Goal: Transaction & Acquisition: Purchase product/service

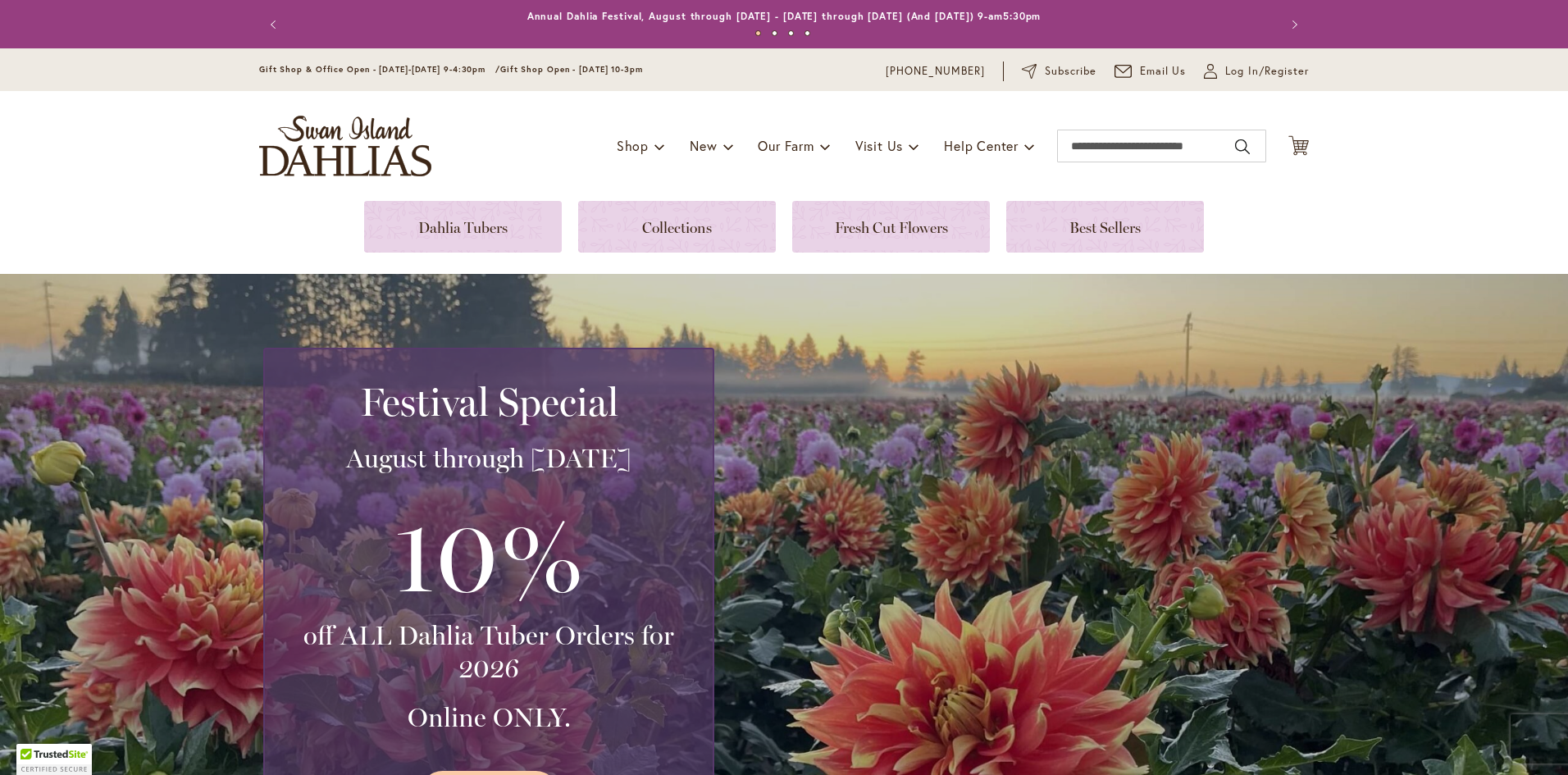
click at [476, 194] on div "Toggle Nav Shop Dahlia Tubers Collections Fresh Cut Dahlias Gardening Supplies …" at bounding box center [784, 146] width 1083 height 110
click at [475, 232] on link at bounding box center [462, 227] width 198 height 51
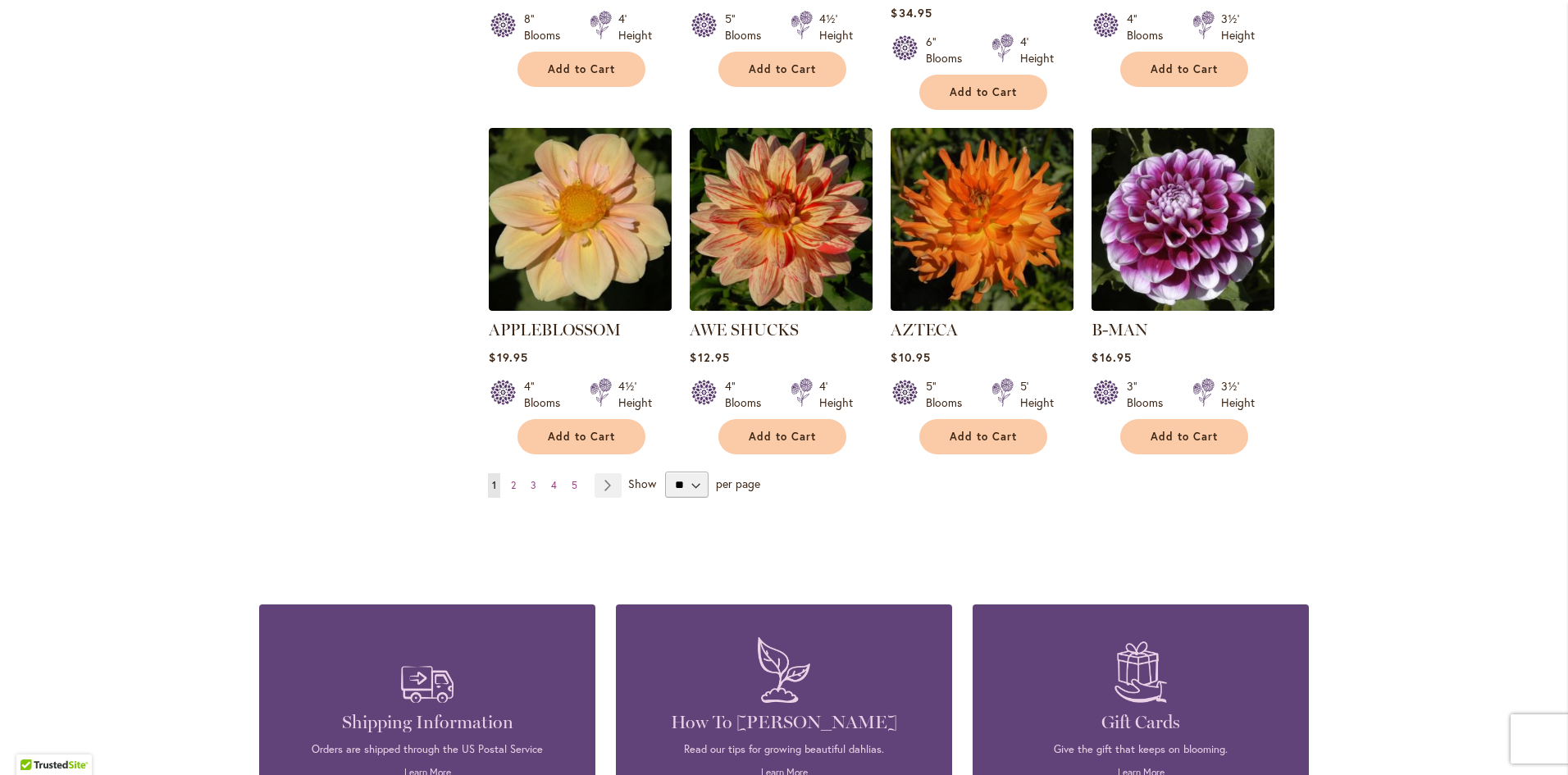
scroll to position [1339, 0]
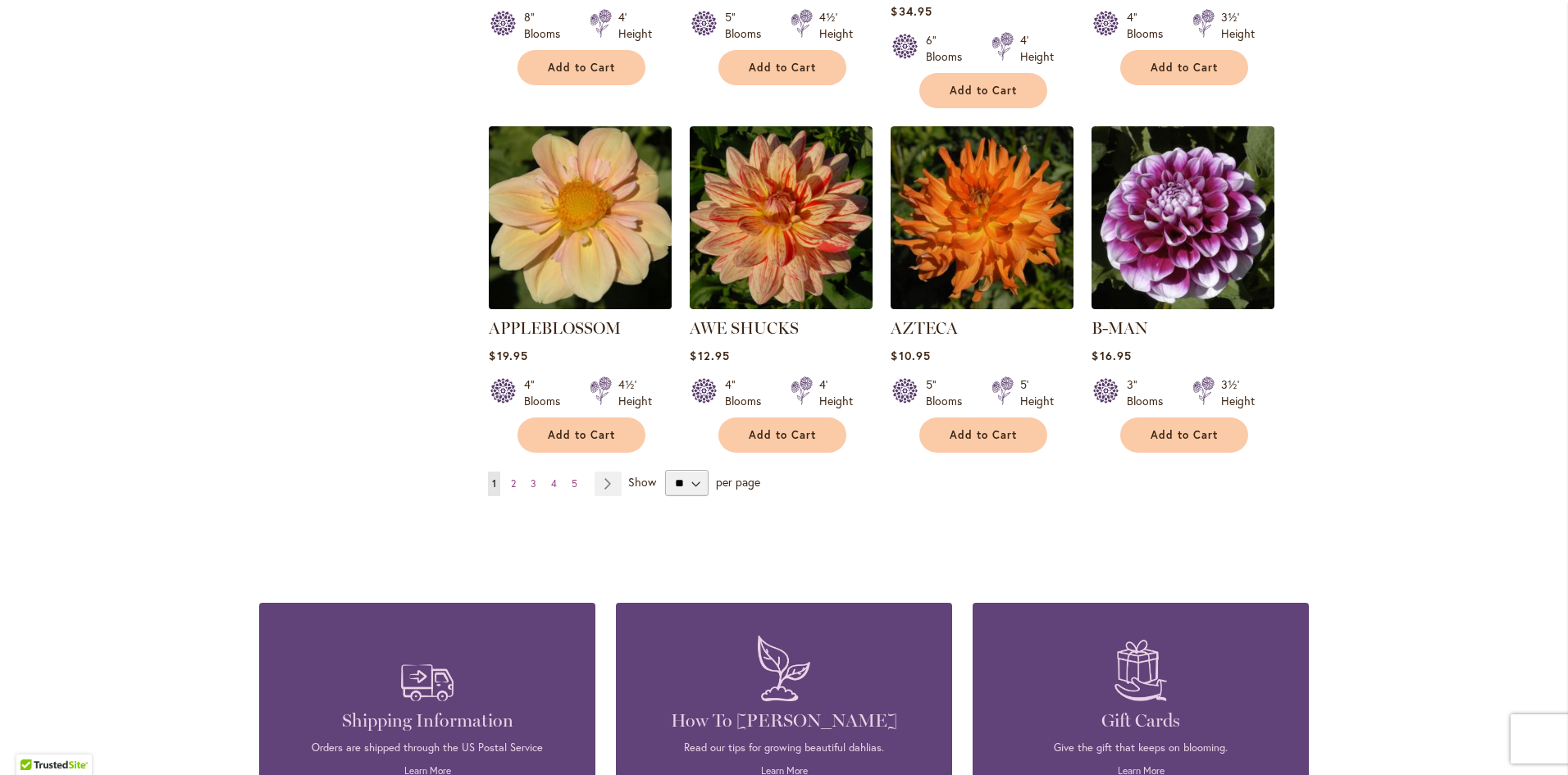
click at [563, 189] on img at bounding box center [580, 218] width 192 height 192
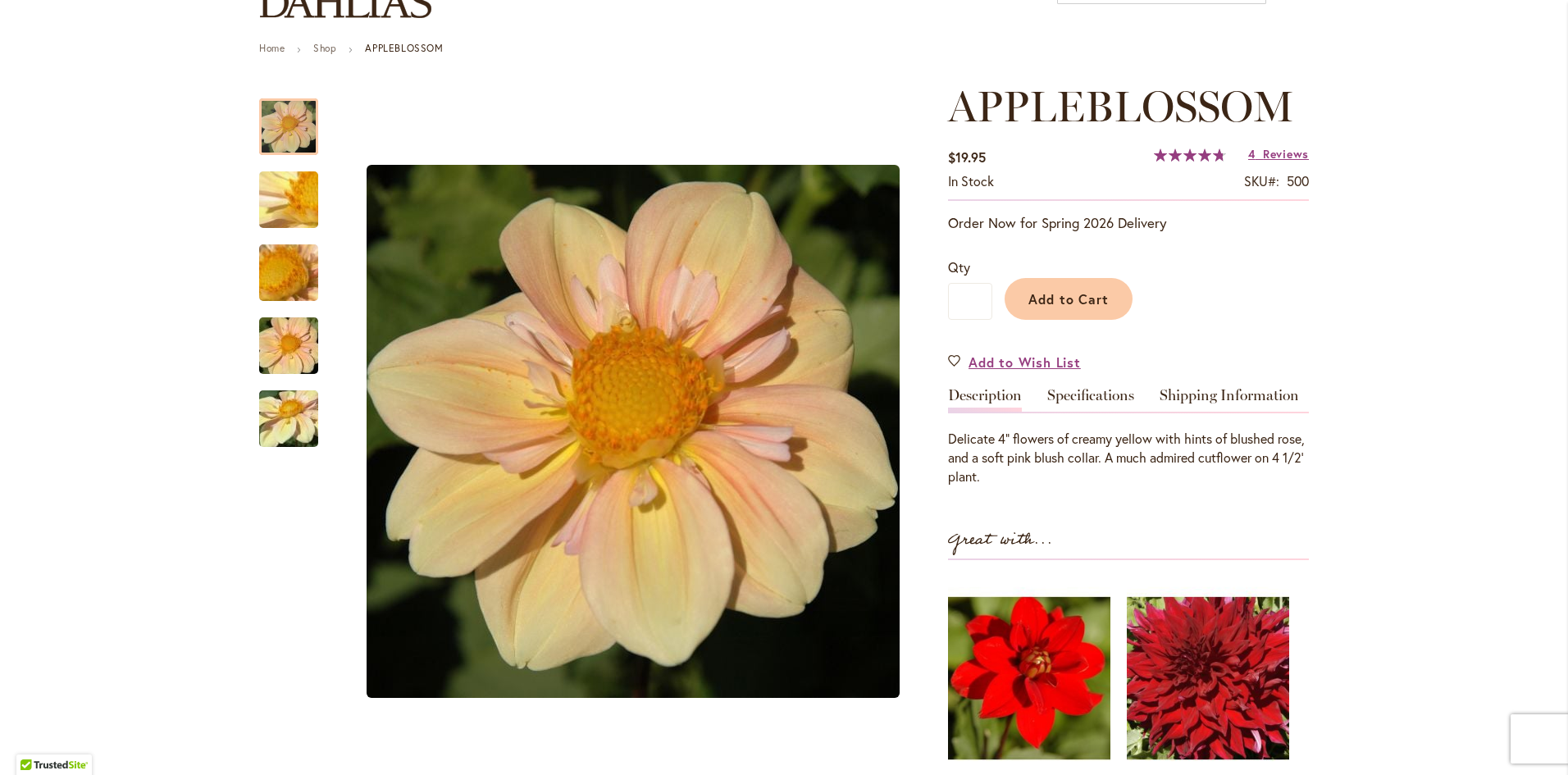
scroll to position [191, 0]
